Goal: Task Accomplishment & Management: Manage account settings

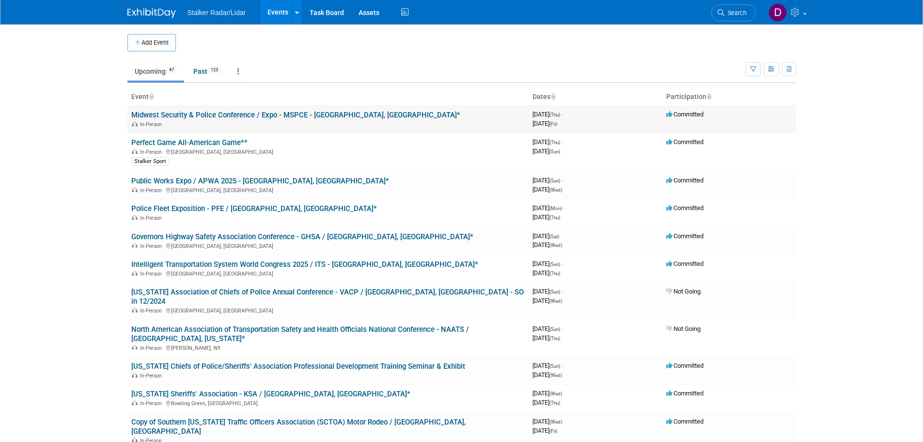
click at [312, 116] on link "Midwest Security & Police Conference / Expo - MSPCE - [GEOGRAPHIC_DATA], [GEOGR…" at bounding box center [295, 115] width 329 height 9
click at [329, 116] on link "Midwest Security & Police Conference / Expo - MSPCE - [GEOGRAPHIC_DATA], [GEOGR…" at bounding box center [295, 115] width 329 height 9
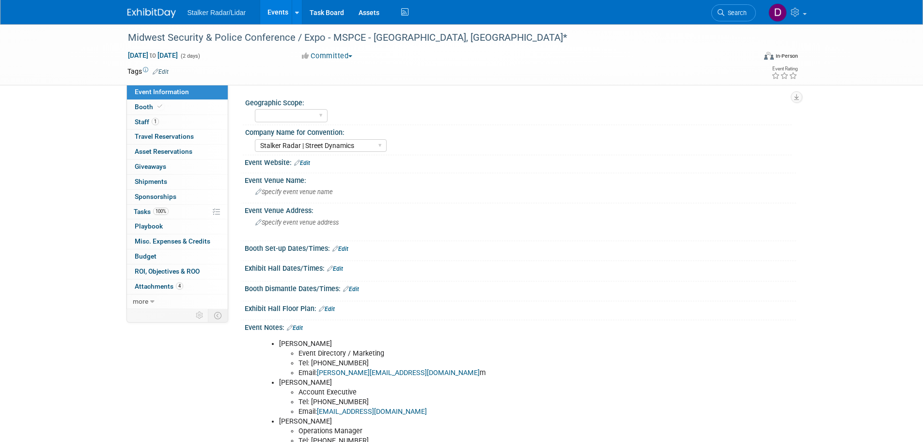
select select "Stalker Radar | Street Dynamics"
